Goal: Find specific page/section: Find specific page/section

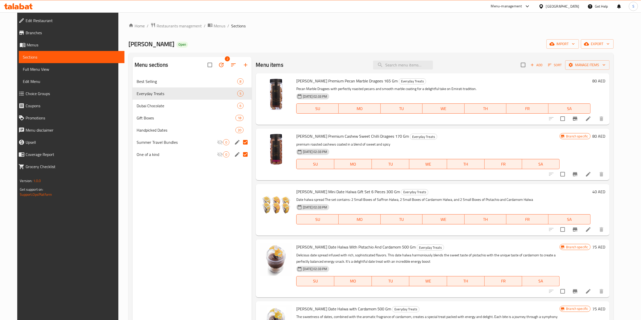
click at [495, 6] on div "Menu-management" at bounding box center [506, 6] width 31 height 6
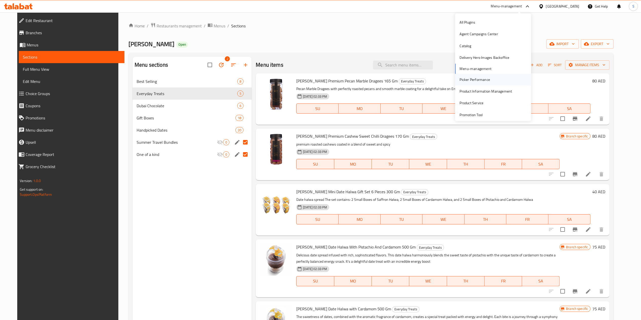
scroll to position [45, 0]
click at [477, 80] on div "Restaurant-Management" at bounding box center [479, 82] width 40 height 6
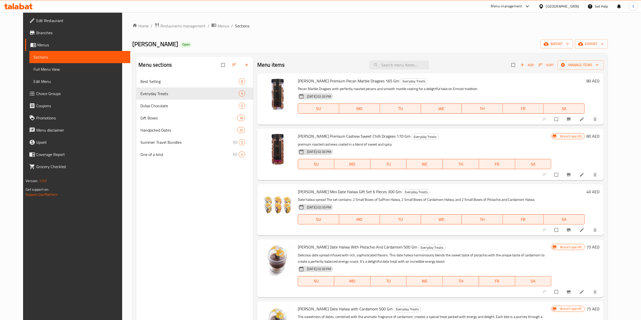
click at [517, 3] on div "Menu-management" at bounding box center [506, 6] width 31 height 6
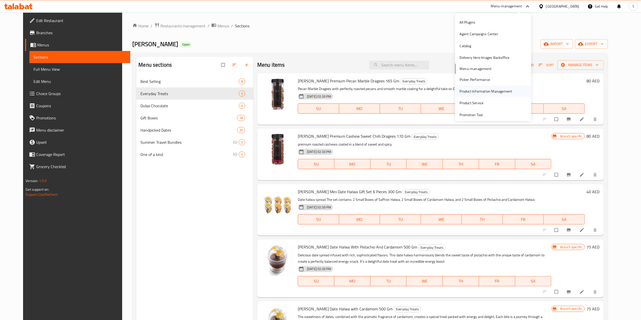
scroll to position [50, 0]
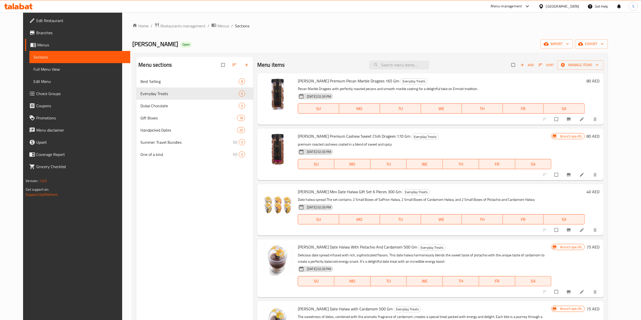
click at [158, 20] on div "Home / Restaurants management / Menus / Sections [PERSON_NAME] Open import expo…" at bounding box center [369, 201] width 495 height 378
click at [156, 21] on div "Home / Restaurants management / Menus / Sections [PERSON_NAME] Open import expo…" at bounding box center [369, 201] width 495 height 378
click at [160, 25] on span "Restaurants management" at bounding box center [182, 26] width 45 height 6
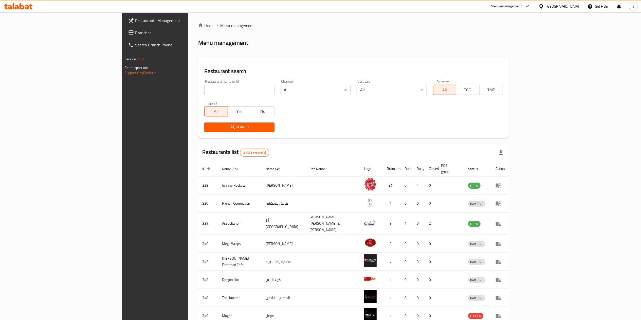
click at [204, 86] on input "search" at bounding box center [239, 90] width 70 height 10
type input "occasions"
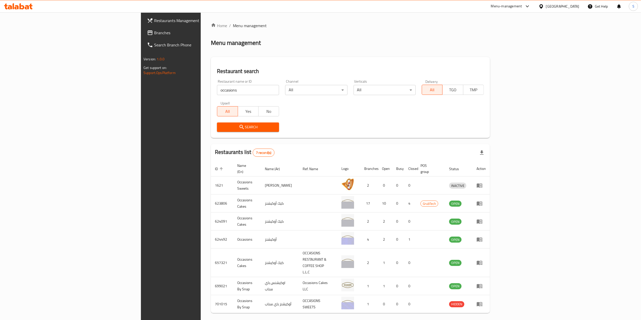
click at [507, 7] on div "Menu-management" at bounding box center [506, 6] width 31 height 6
click at [475, 89] on div "Restaurant-Management" at bounding box center [479, 89] width 40 height 6
